Goal: Navigation & Orientation: Go to known website

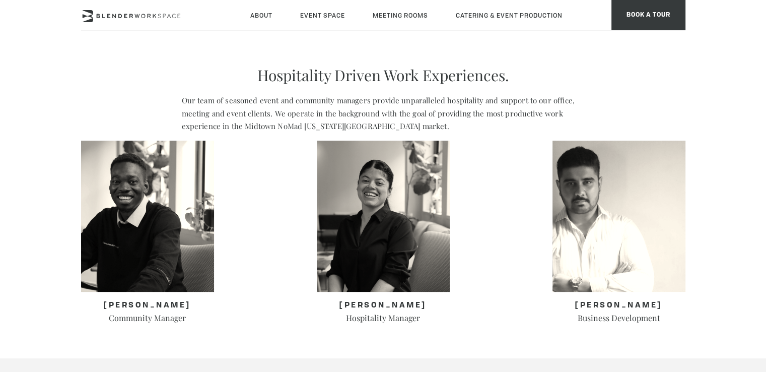
scroll to position [453, 0]
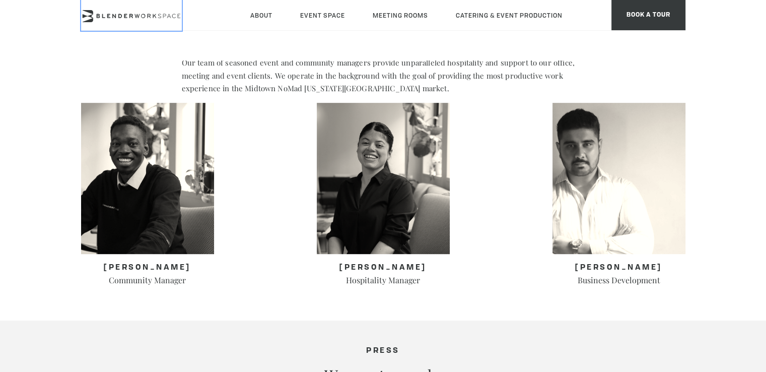
click at [113, 10] on icon at bounding box center [131, 16] width 101 height 12
